Goal: Check status: Check status

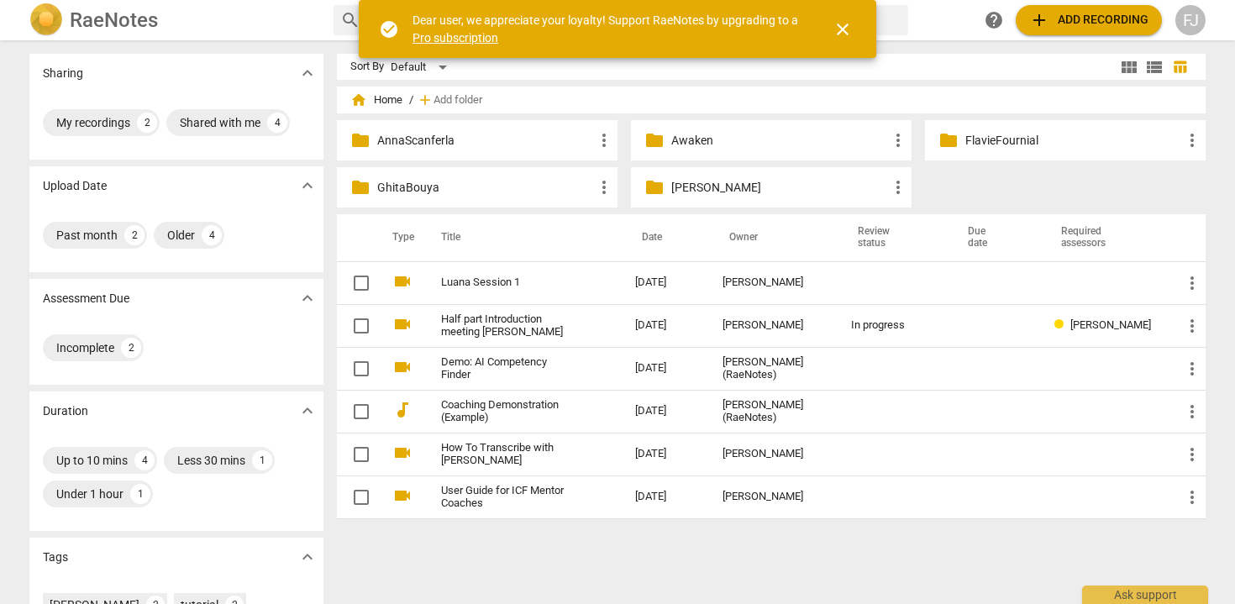
click at [1188, 25] on div "FJ" at bounding box center [1190, 20] width 30 height 30
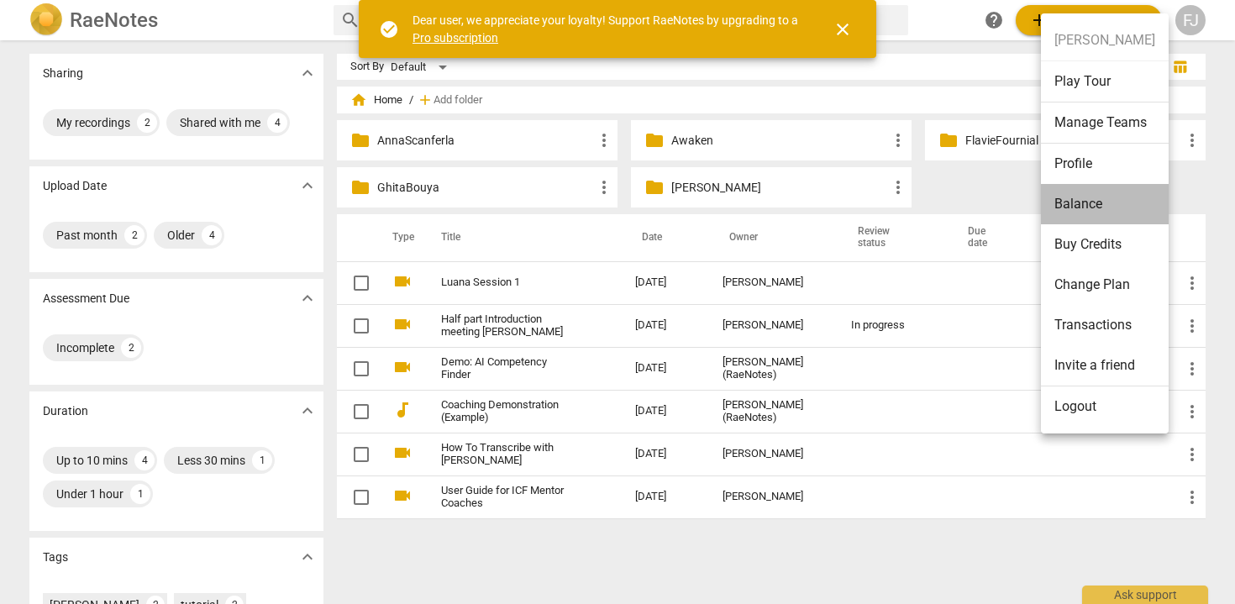
click at [1089, 195] on li "Balance" at bounding box center [1105, 204] width 128 height 40
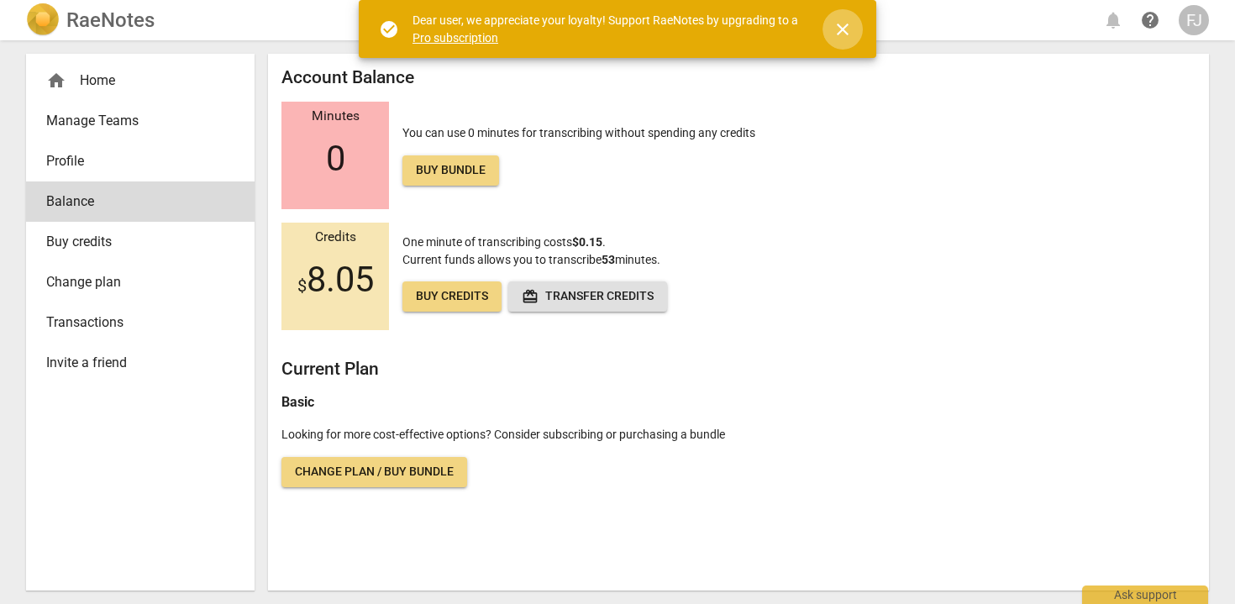
click at [844, 24] on span "close" at bounding box center [843, 29] width 20 height 20
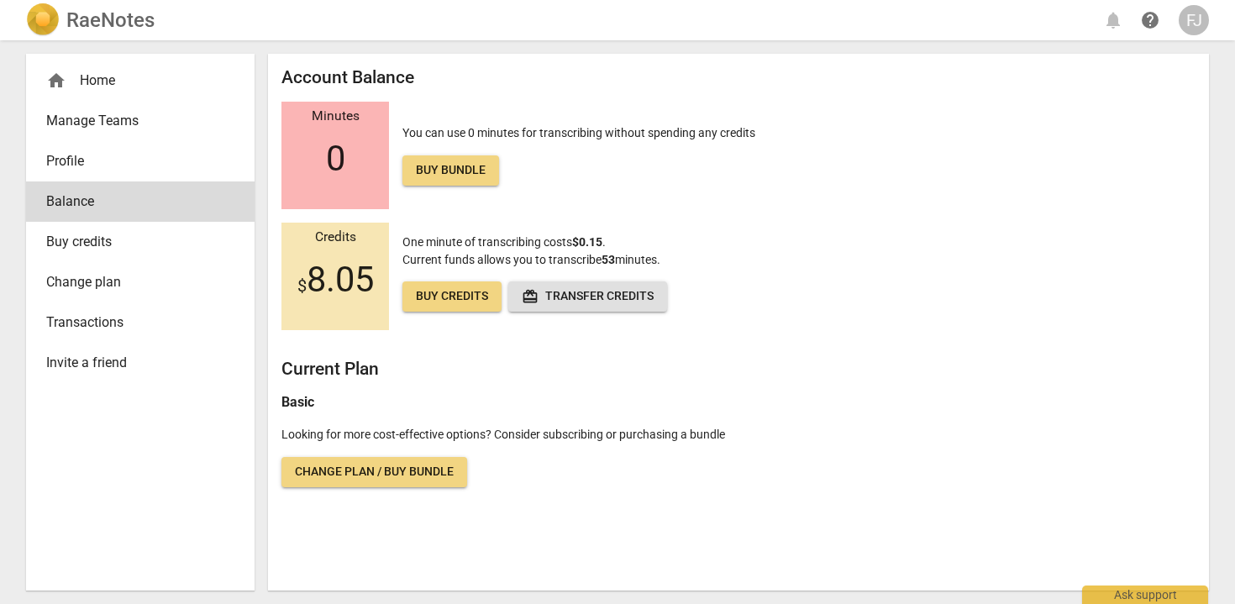
click at [97, 74] on div "home Home" at bounding box center [133, 81] width 175 height 20
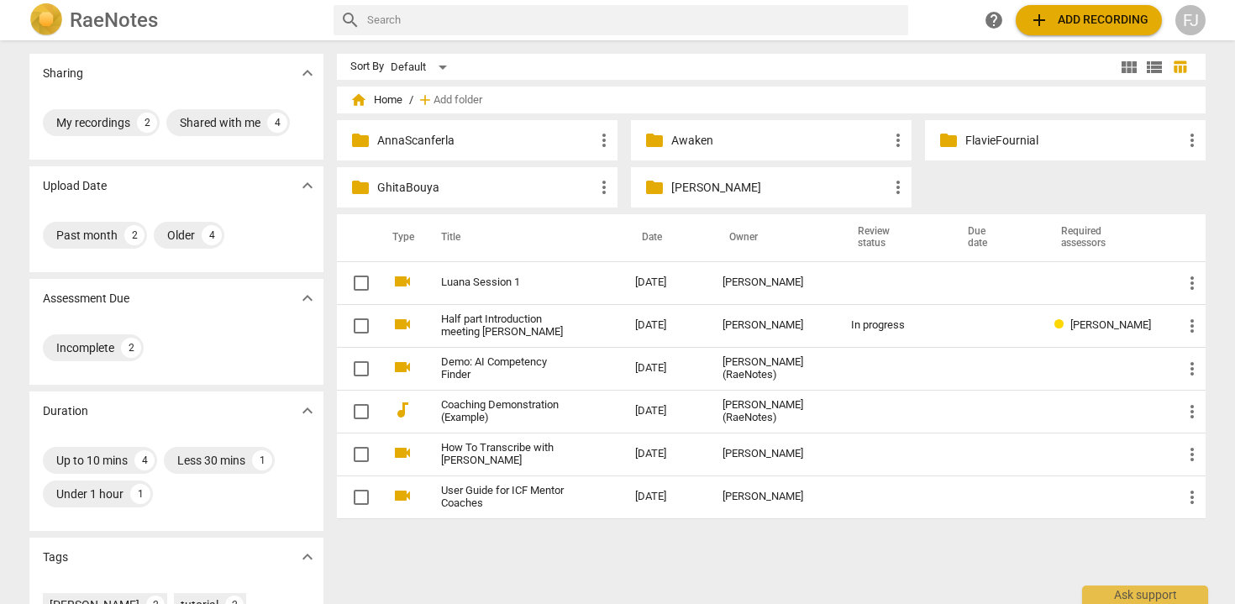
click at [507, 180] on p "GhitaBouya" at bounding box center [485, 188] width 217 height 18
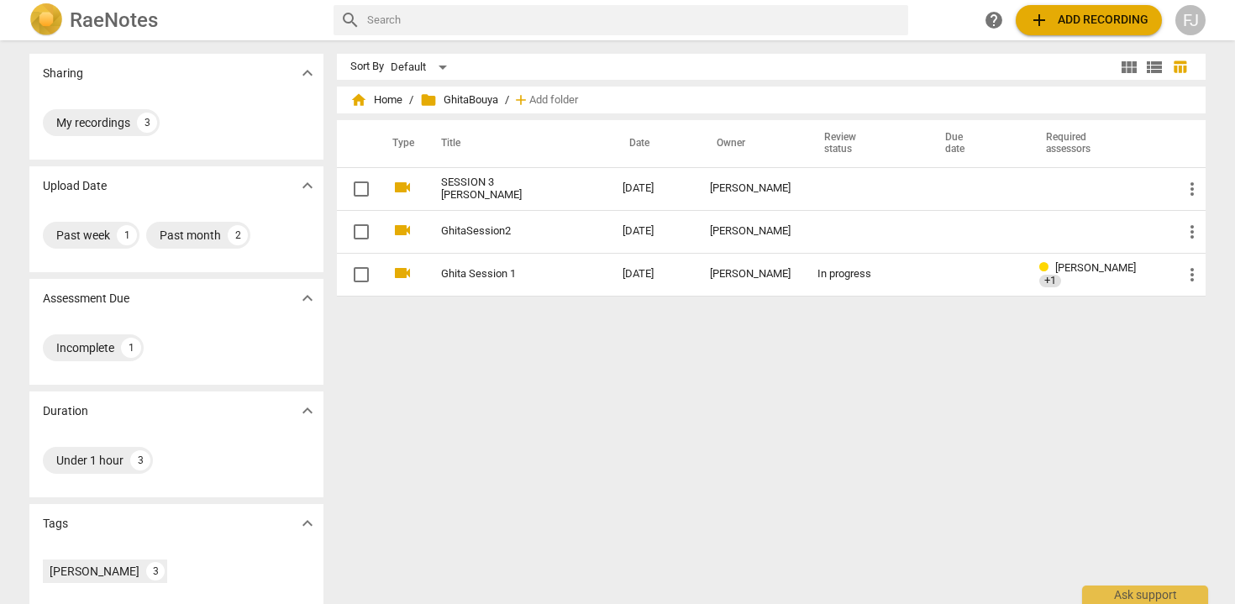
click at [507, 180] on link "SESSION 3 [PERSON_NAME]" at bounding box center [501, 188] width 121 height 25
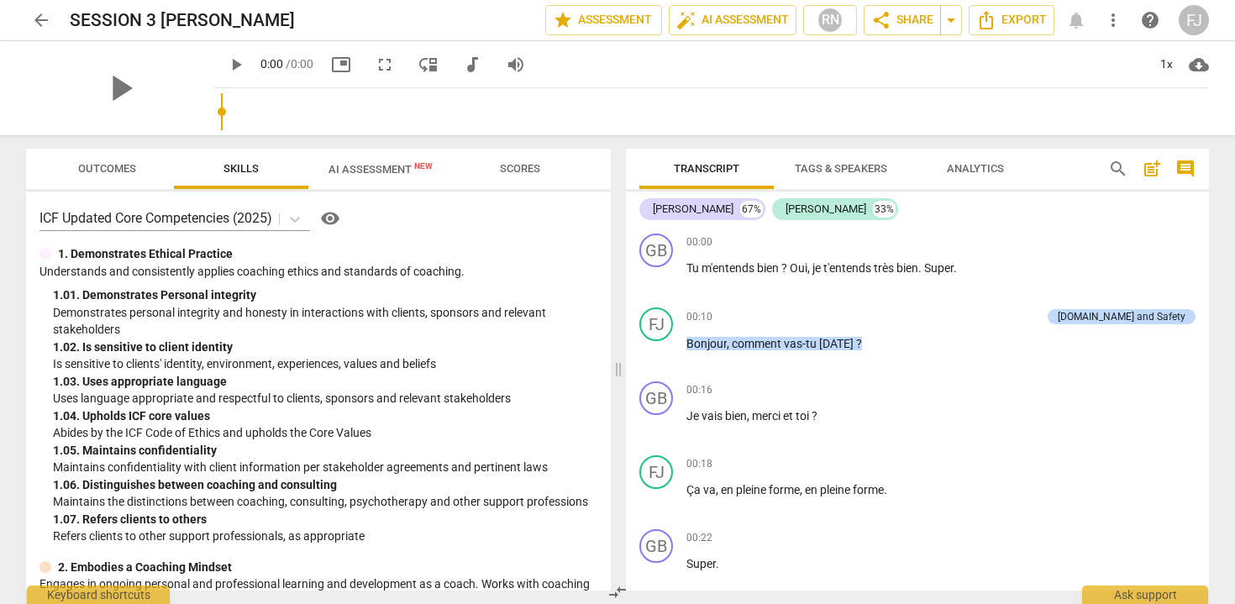
click at [373, 168] on span "AI Assessment New" at bounding box center [380, 169] width 104 height 13
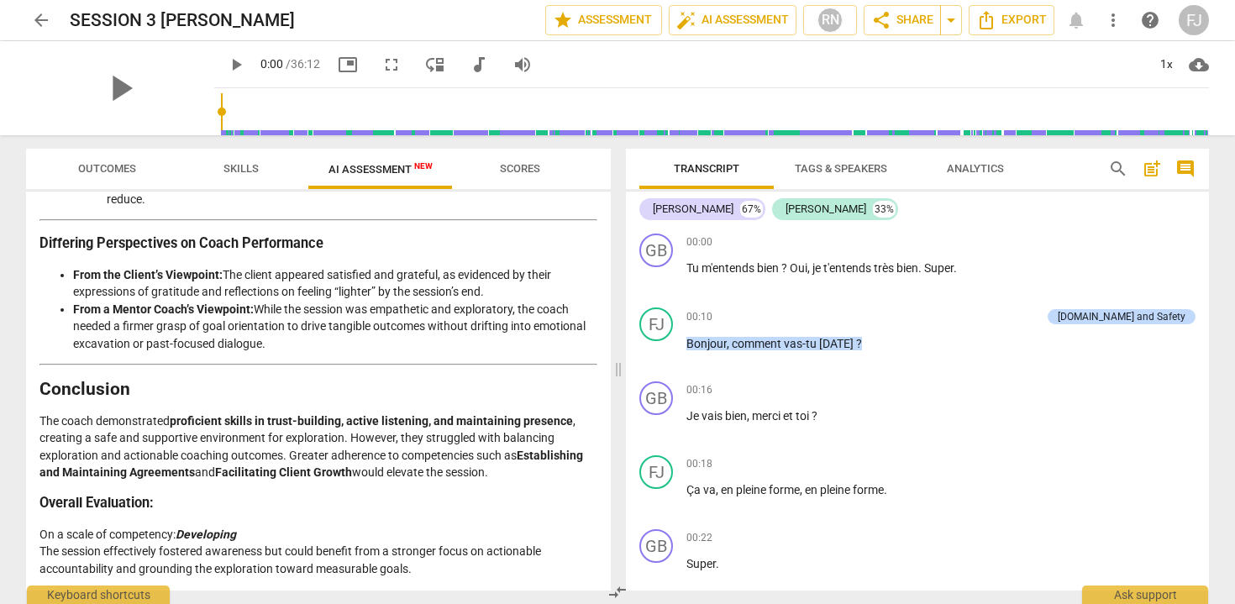
scroll to position [3153, 0]
